Goal: Information Seeking & Learning: Learn about a topic

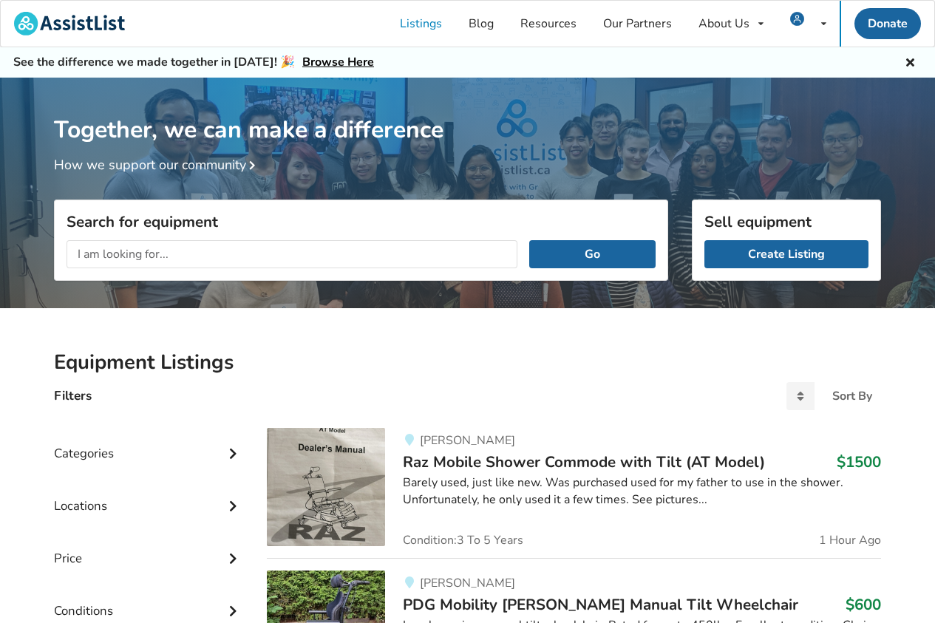
click at [83, 260] on input "text" at bounding box center [292, 254] width 451 height 28
click at [529, 240] on button "Go" at bounding box center [592, 254] width 126 height 28
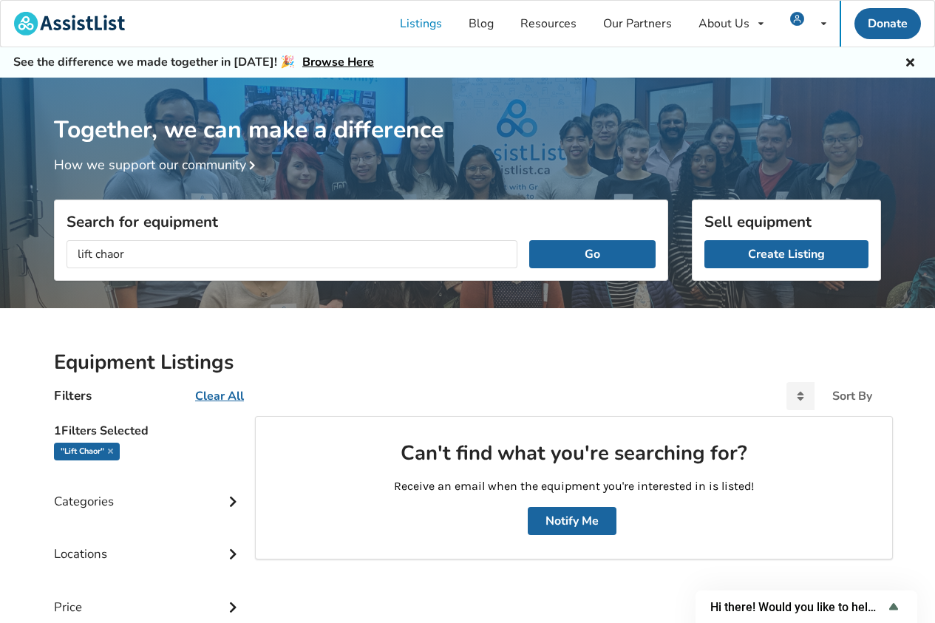
click at [117, 256] on input "lift chaor" at bounding box center [292, 254] width 451 height 28
type input "lift chair"
click at [597, 248] on button "Go" at bounding box center [592, 254] width 126 height 28
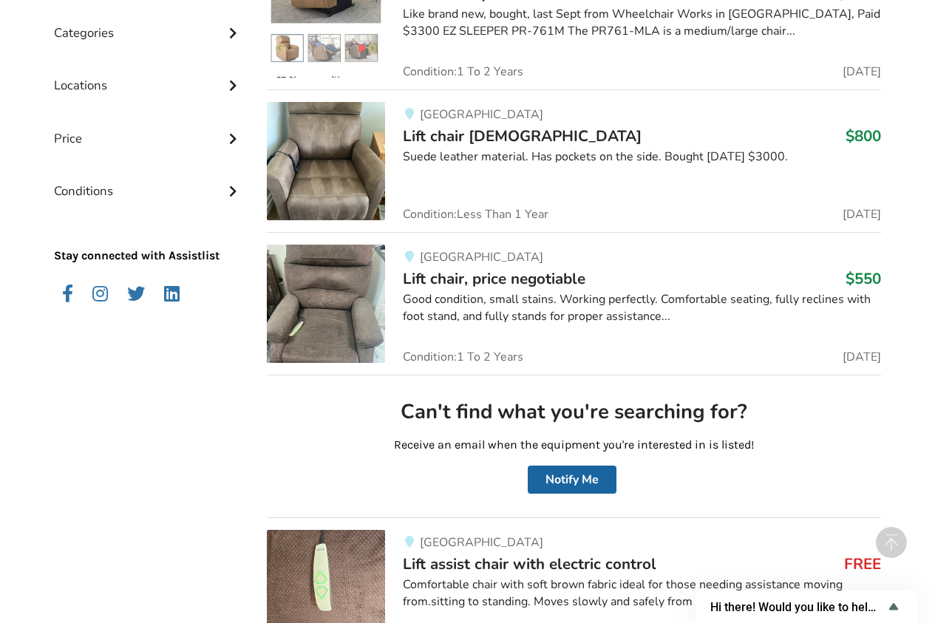
scroll to position [474, 0]
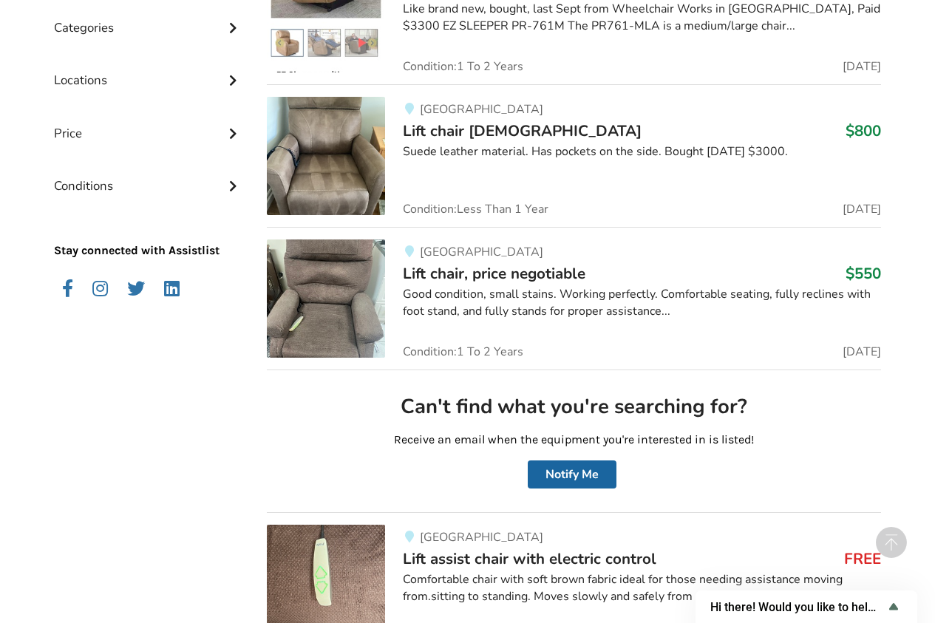
click at [325, 297] on img at bounding box center [326, 299] width 118 height 118
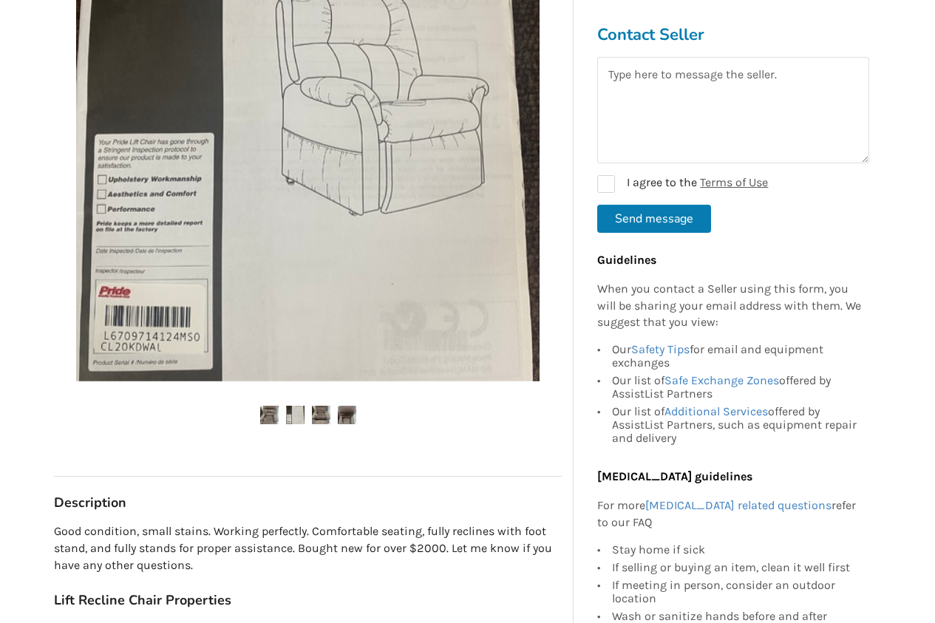
scroll to position [359, 0]
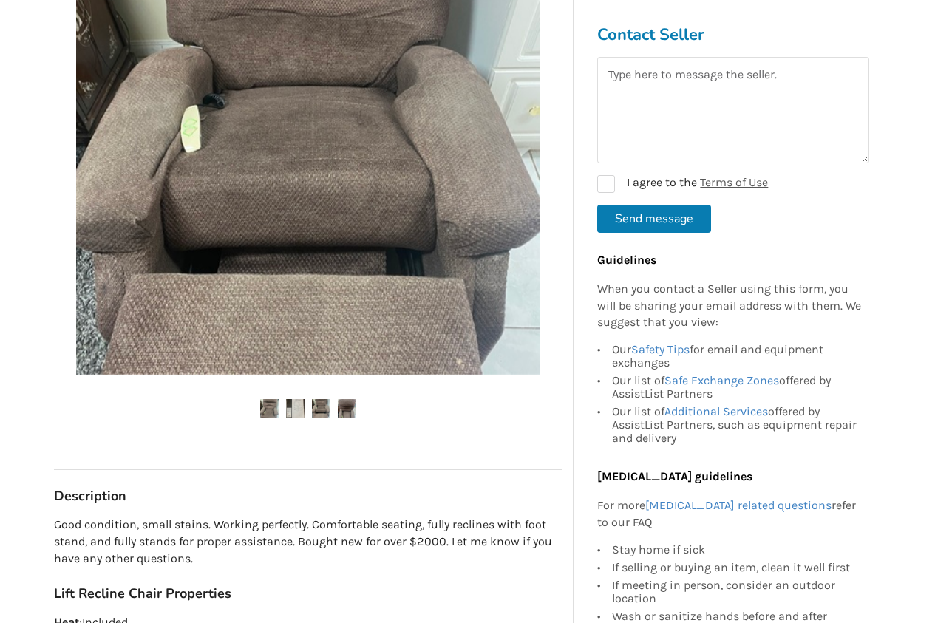
click at [316, 407] on img at bounding box center [321, 408] width 18 height 18
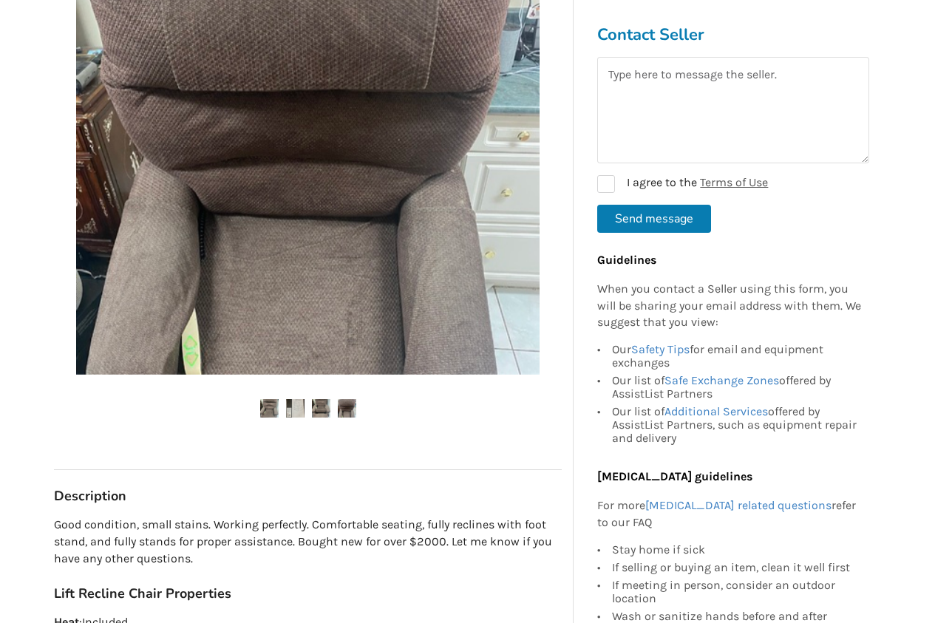
click at [347, 408] on img at bounding box center [347, 408] width 18 height 18
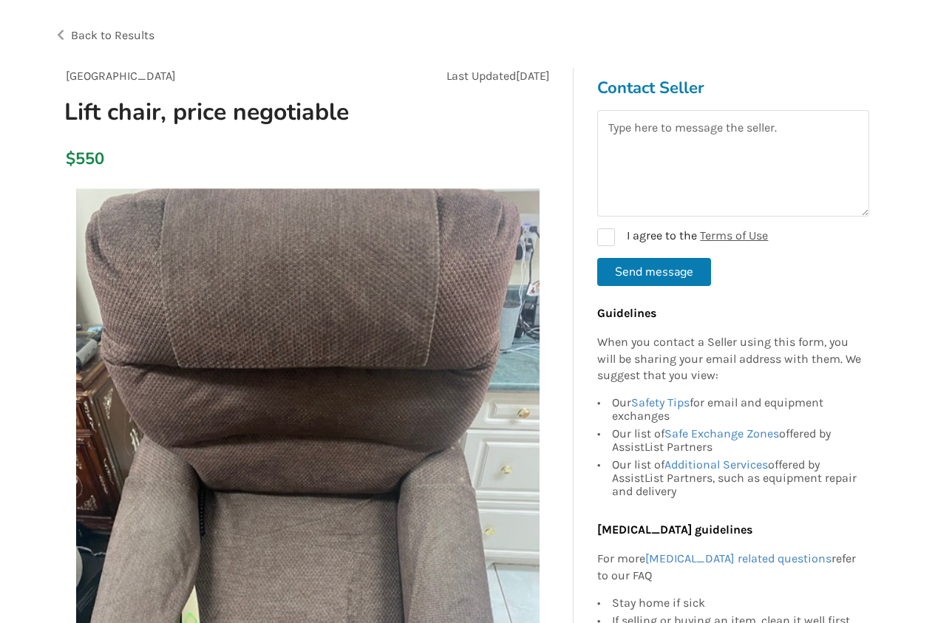
scroll to position [0, 0]
